Goal: Book appointment/travel/reservation

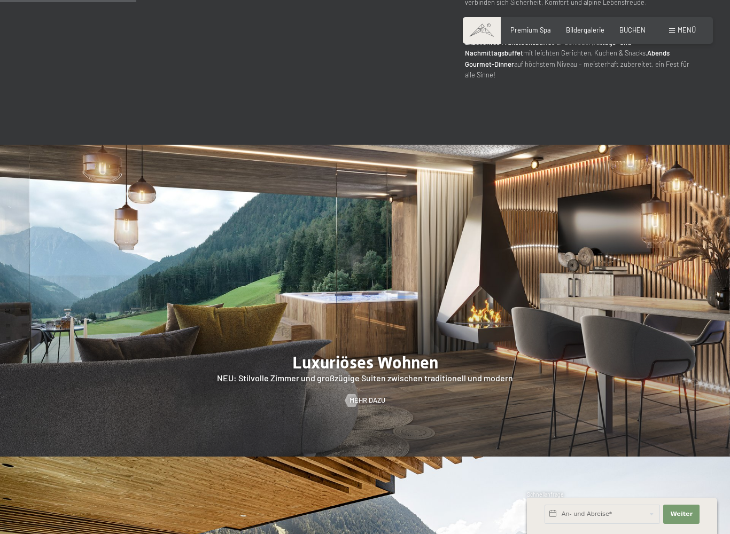
scroll to position [848, 0]
click at [376, 395] on link "Mehr dazu" at bounding box center [365, 400] width 40 height 10
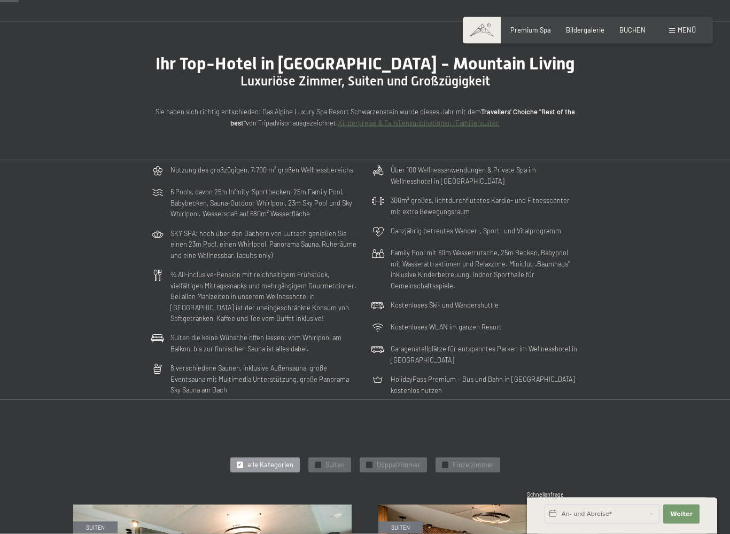
scroll to position [65, 0]
click at [679, 33] on span "Menü" at bounding box center [687, 30] width 18 height 9
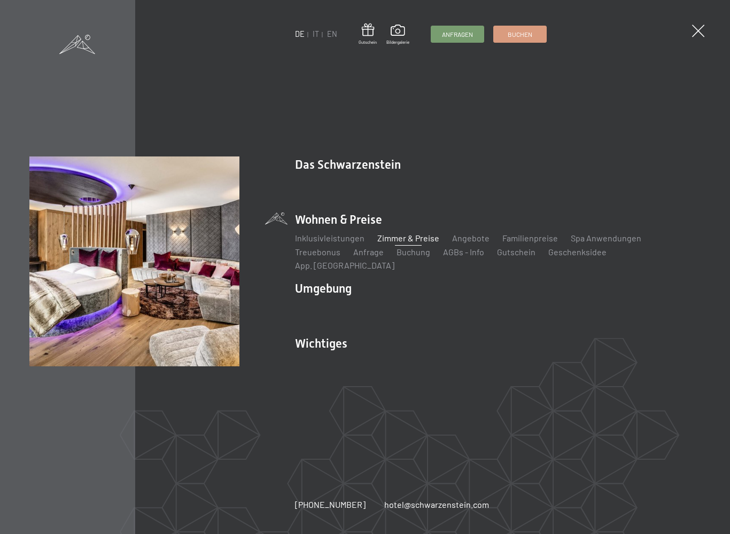
click at [411, 243] on link "Zimmer & Preise" at bounding box center [408, 238] width 62 height 10
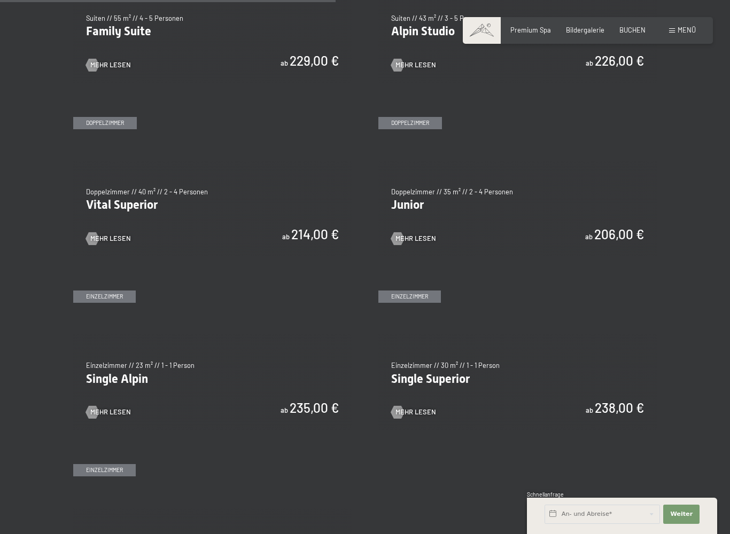
scroll to position [1164, 0]
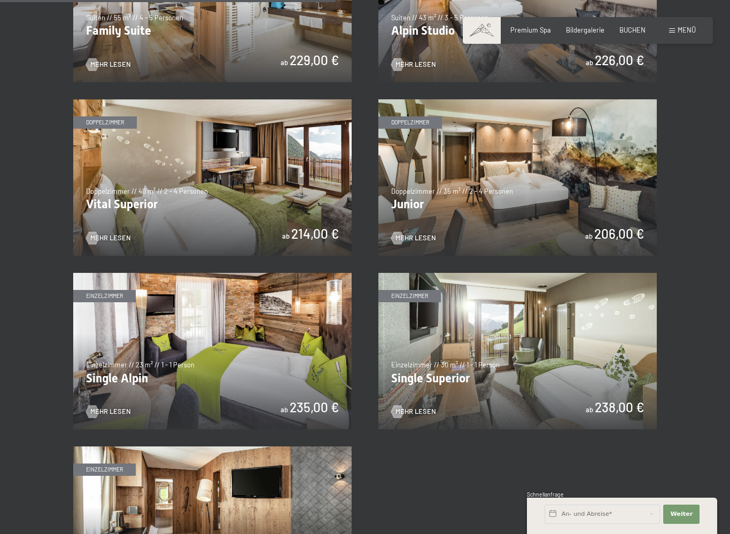
click at [407, 238] on img at bounding box center [517, 177] width 278 height 157
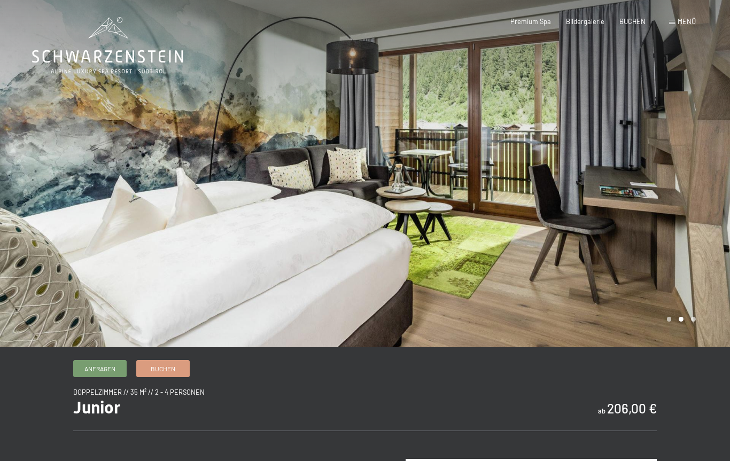
click at [676, 25] on div "Menü" at bounding box center [682, 22] width 27 height 10
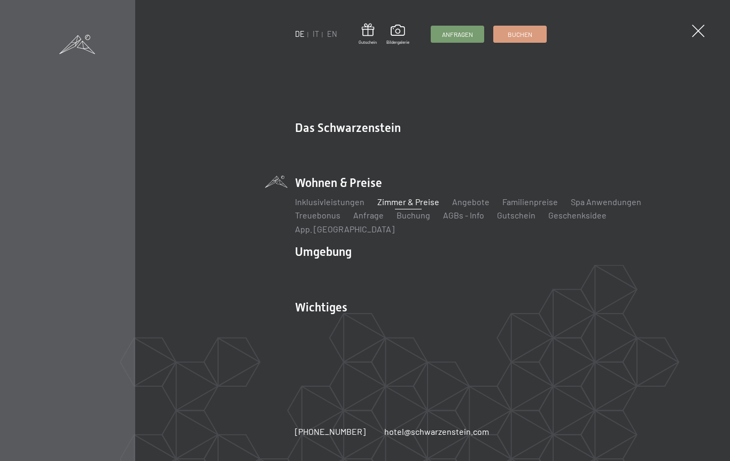
click at [700, 33] on span at bounding box center [698, 31] width 12 height 12
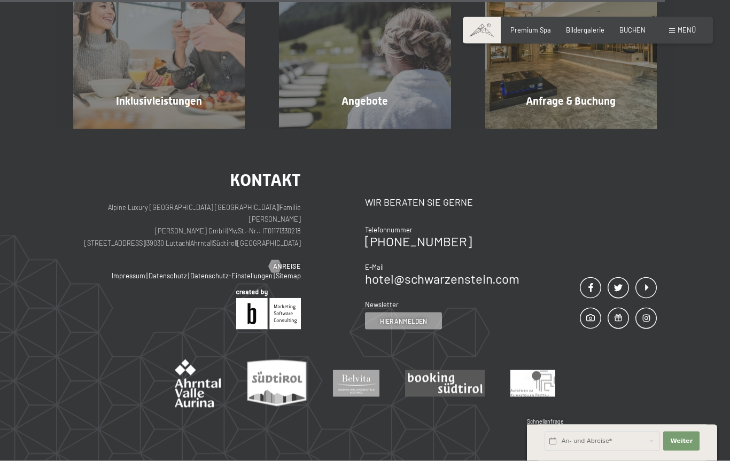
scroll to position [1153, 0]
